Goal: Task Accomplishment & Management: Manage account settings

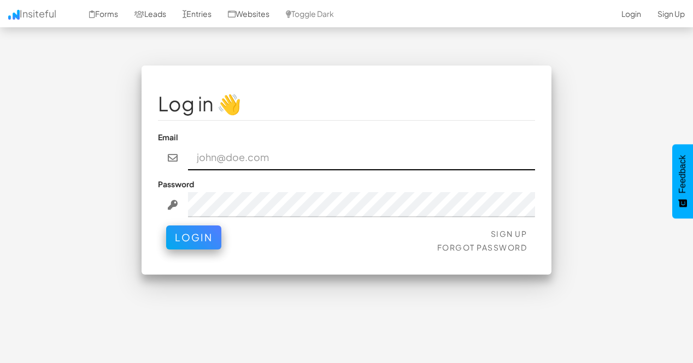
click at [338, 155] on input "email" at bounding box center [361, 157] width 347 height 25
paste input "bpontarelli@nordicenergy-us.com"
type input "bpontarelli@nordicenergy-us.com"
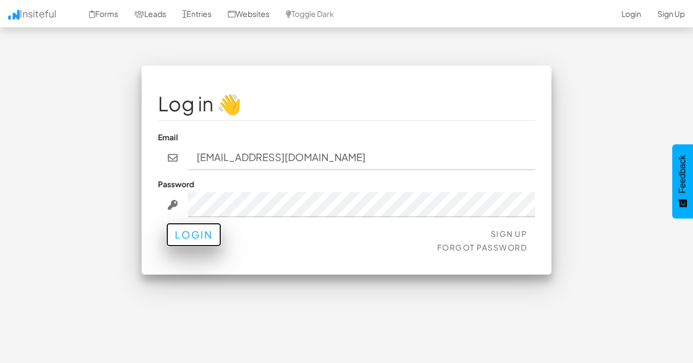
click at [186, 243] on button "Login" at bounding box center [193, 235] width 55 height 24
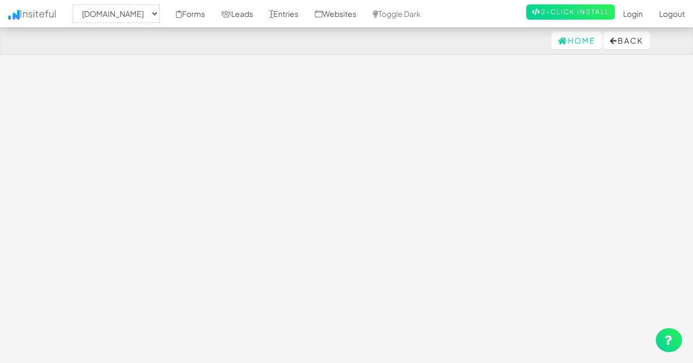
select select "2362"
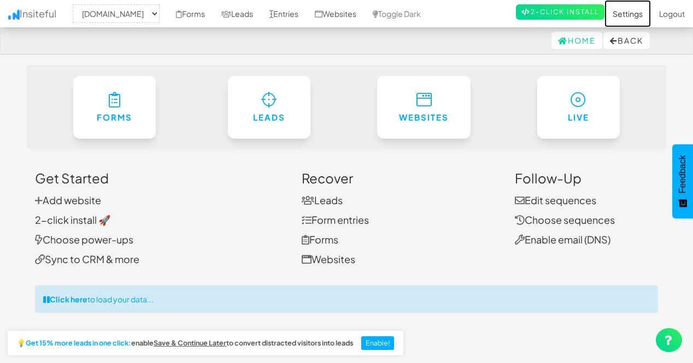
click at [625, 14] on link "Settings" at bounding box center [627, 13] width 46 height 27
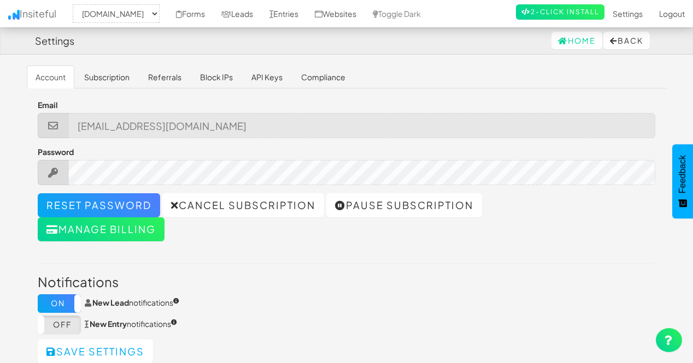
select select "2362"
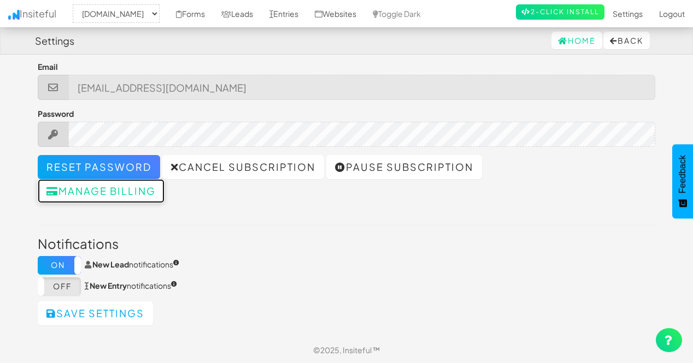
click at [112, 185] on button "Manage billing" at bounding box center [101, 191] width 127 height 24
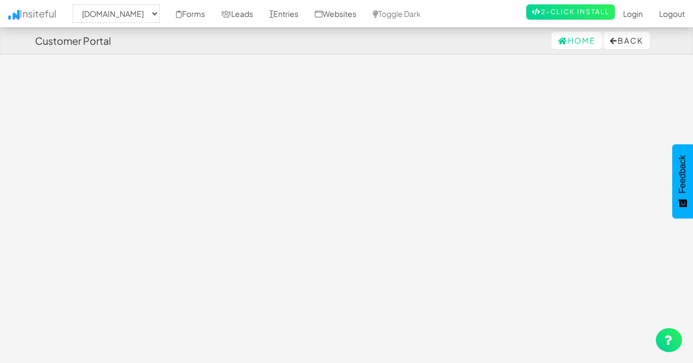
select select "2362"
